Goal: Find contact information: Find contact information

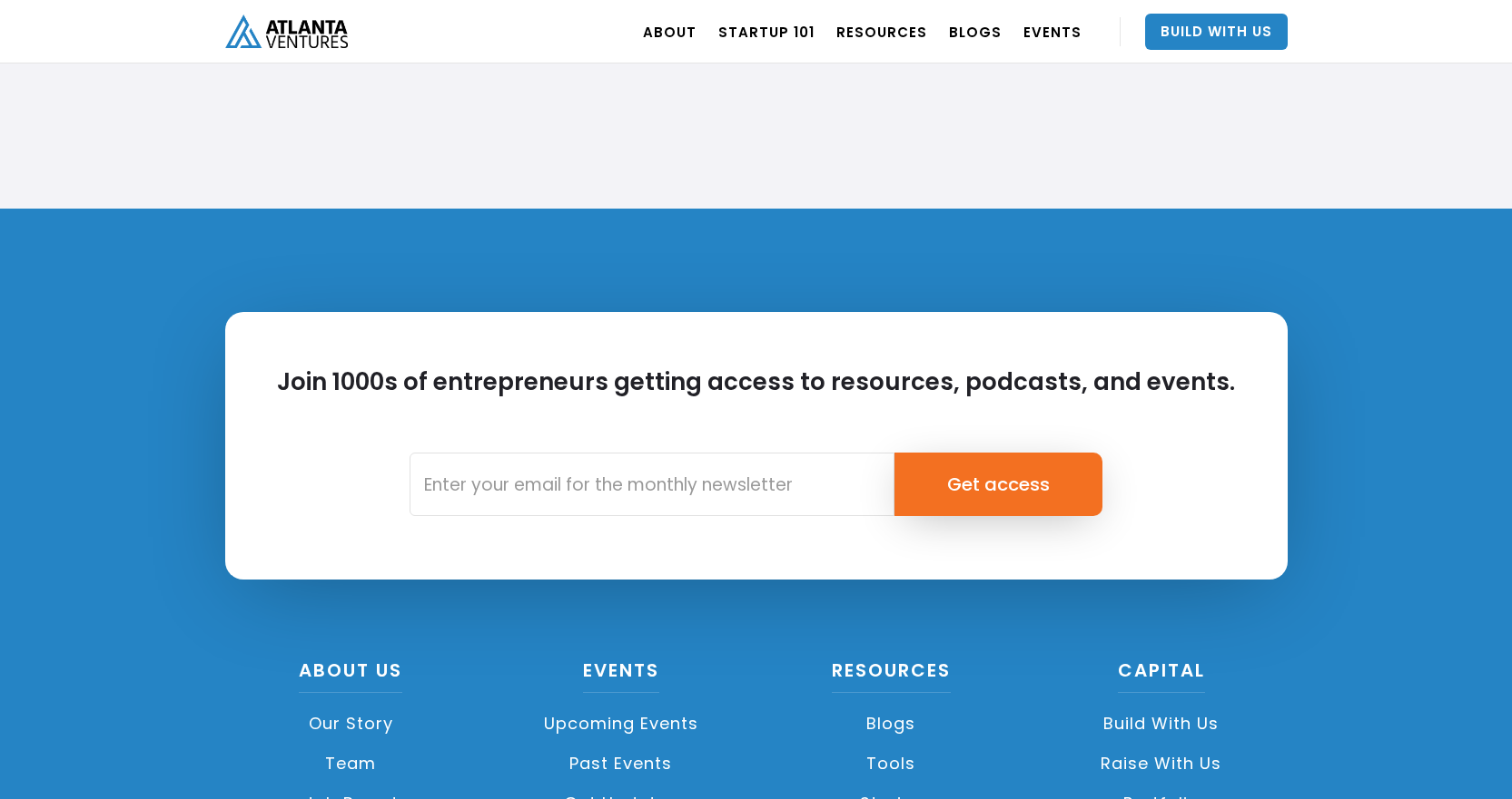
scroll to position [4265, 0]
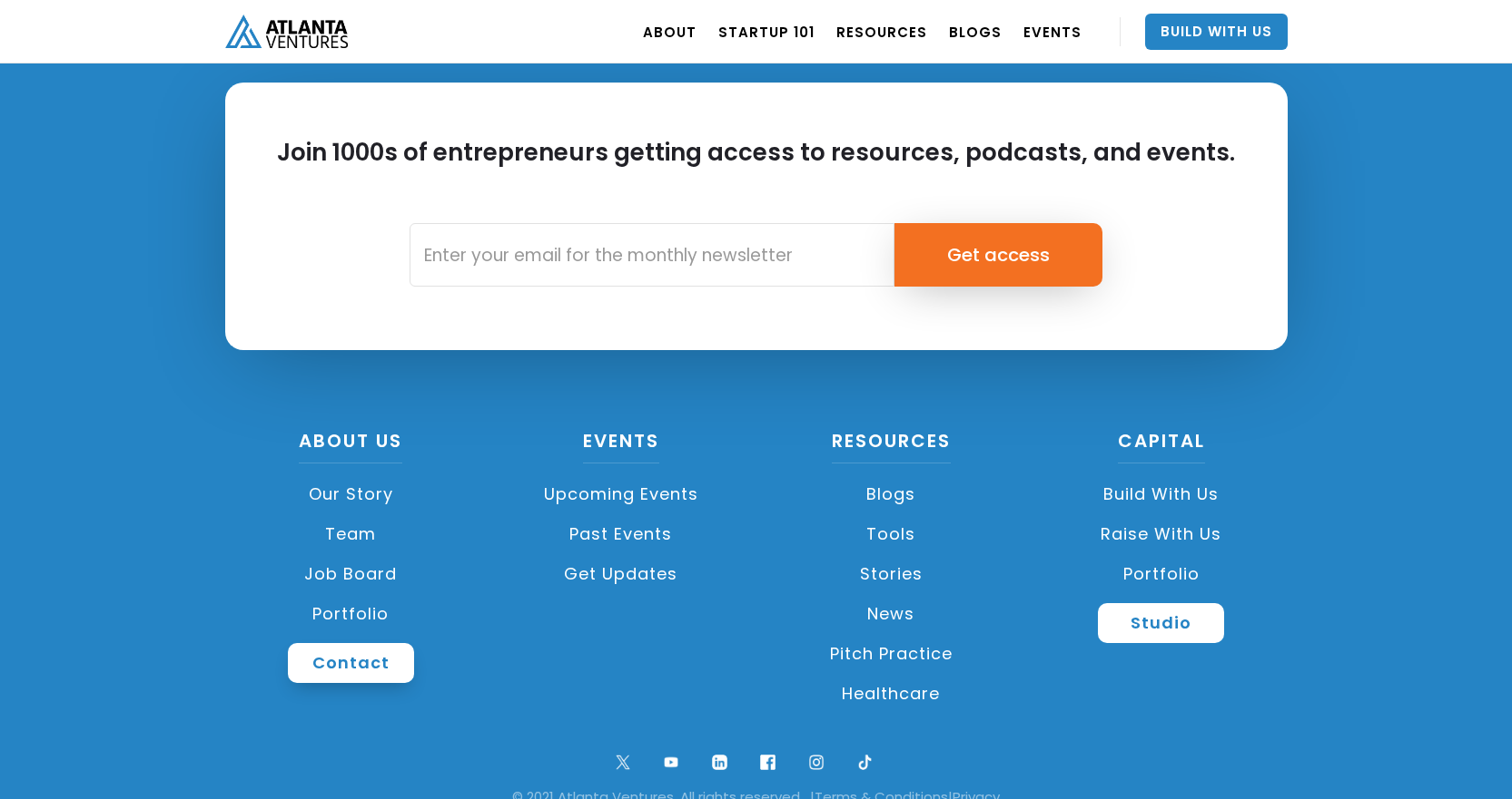
click at [381, 662] on link "Contact" at bounding box center [351, 664] width 126 height 40
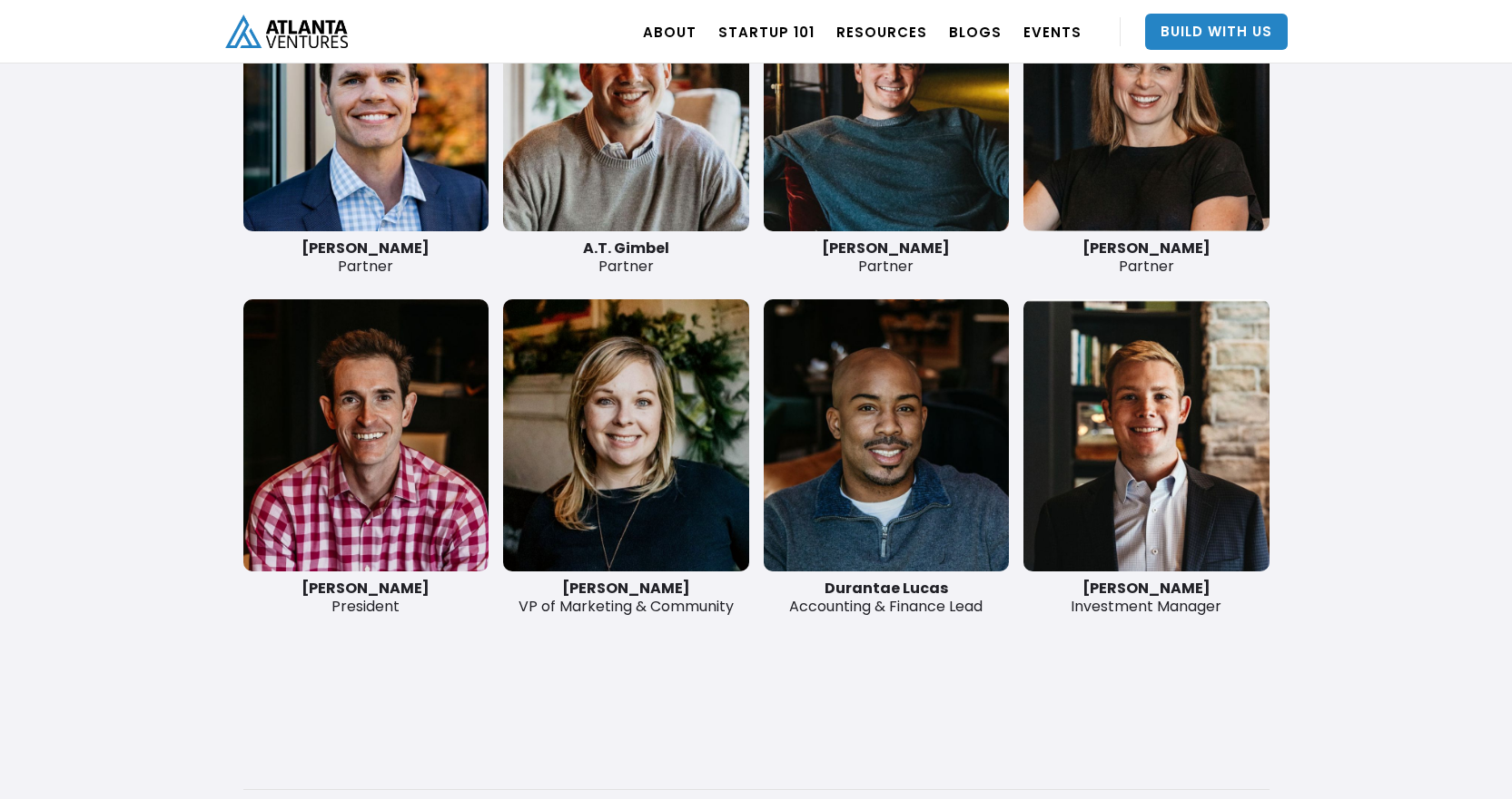
scroll to position [4421, 0]
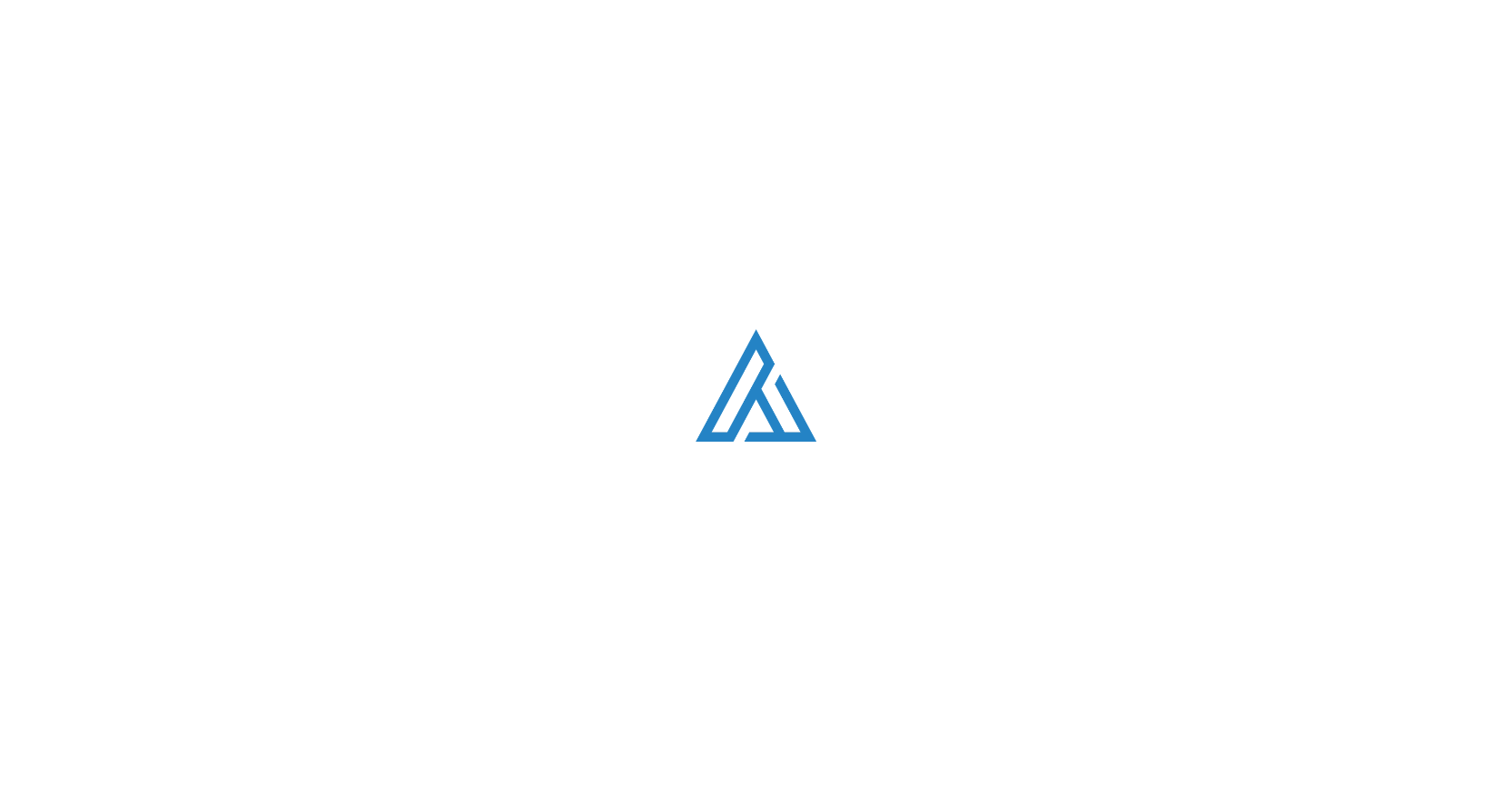
scroll to position [4265, 0]
